Goal: Task Accomplishment & Management: Manage account settings

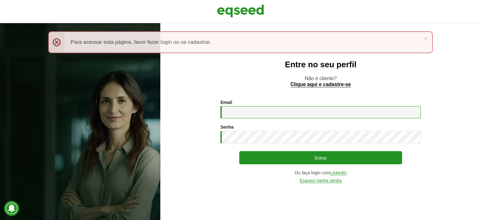
click at [275, 110] on input "Email *" at bounding box center [320, 112] width 200 height 12
type input "*"
type input "**********"
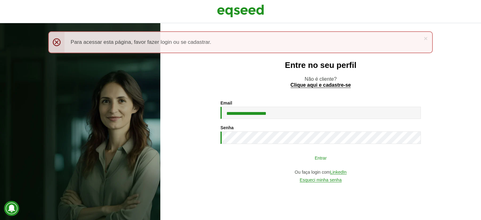
click at [305, 157] on button "Entrar" at bounding box center [320, 158] width 163 height 12
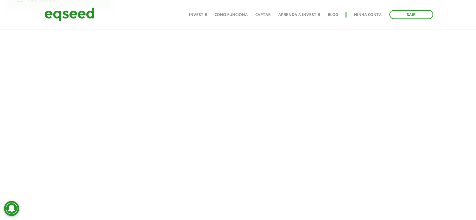
scroll to position [94, 0]
click at [366, 13] on link "Minha conta" at bounding box center [368, 15] width 28 height 4
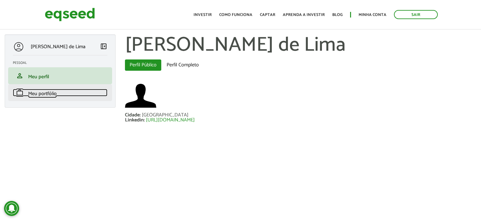
click at [43, 93] on span "Meu portfólio" at bounding box center [42, 93] width 28 height 8
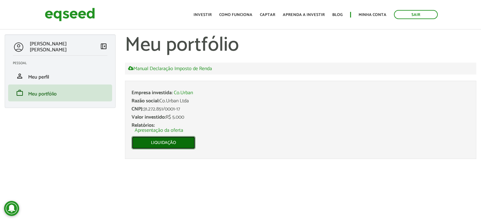
click at [164, 141] on link "Liquidação" at bounding box center [163, 142] width 64 height 13
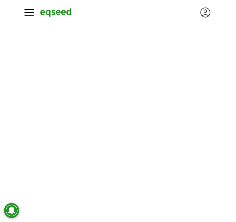
click at [25, 17] on div "Toggle navigation" at bounding box center [28, 12] width 9 height 11
click at [31, 11] on button "Toggle navigation" at bounding box center [28, 12] width 9 height 11
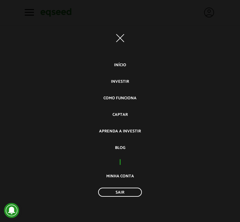
click at [121, 37] on span "button" at bounding box center [120, 38] width 8 height 8
